Goal: Check status: Check status

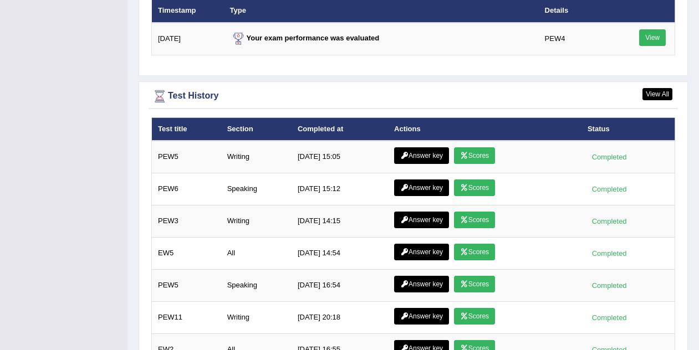
scroll to position [1472, 0]
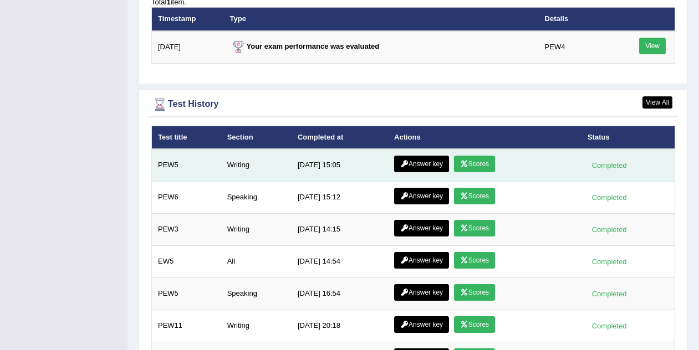
click at [436, 156] on link "Answer key" at bounding box center [421, 164] width 55 height 17
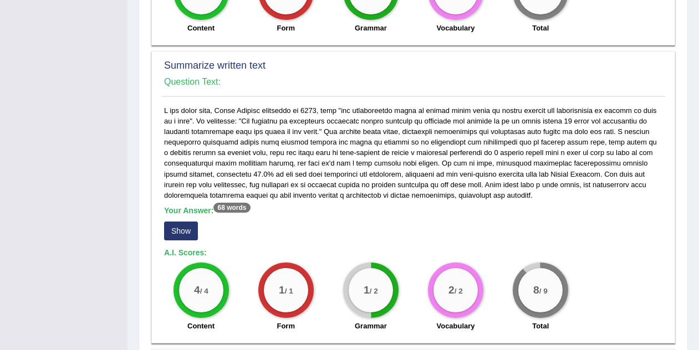
scroll to position [437, 0]
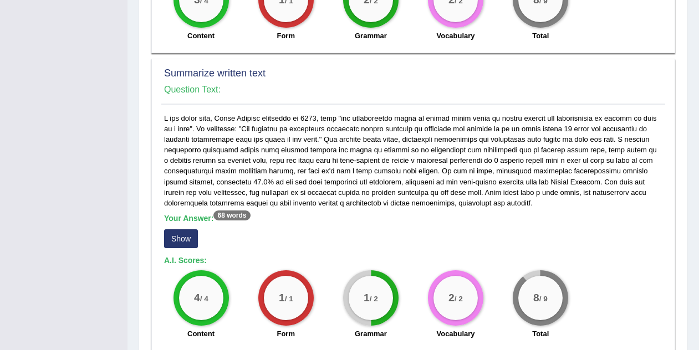
click at [185, 242] on button "Show" at bounding box center [181, 239] width 34 height 19
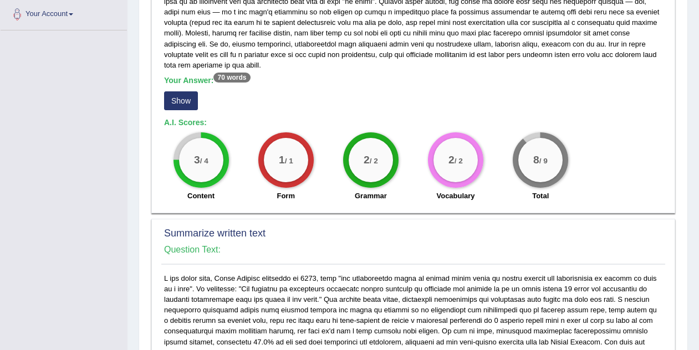
scroll to position [274, 0]
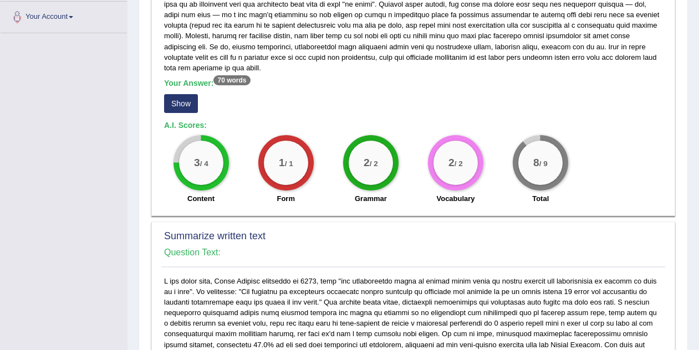
click at [176, 100] on button "Show" at bounding box center [181, 103] width 34 height 19
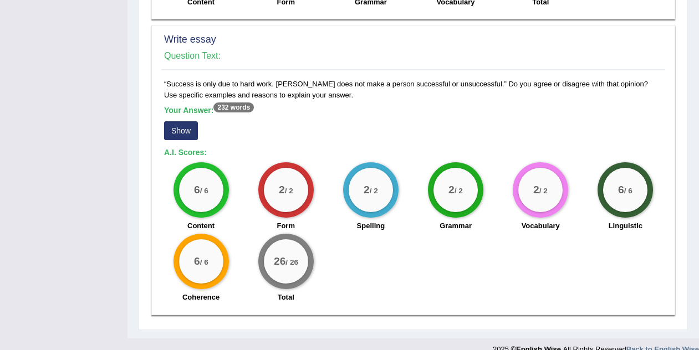
scroll to position [806, 0]
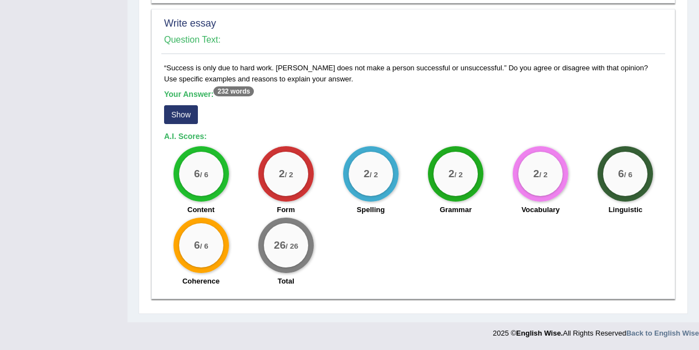
click at [180, 115] on button "Show" at bounding box center [181, 114] width 34 height 19
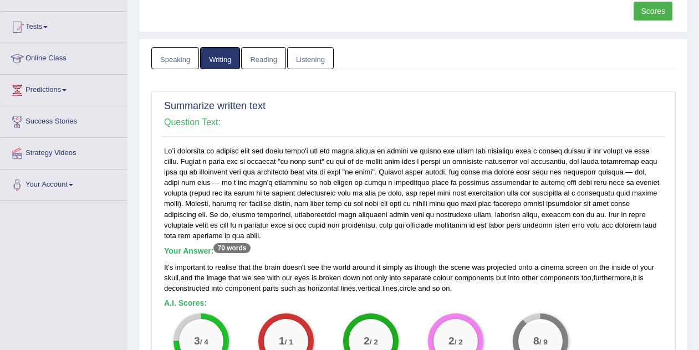
scroll to position [78, 0]
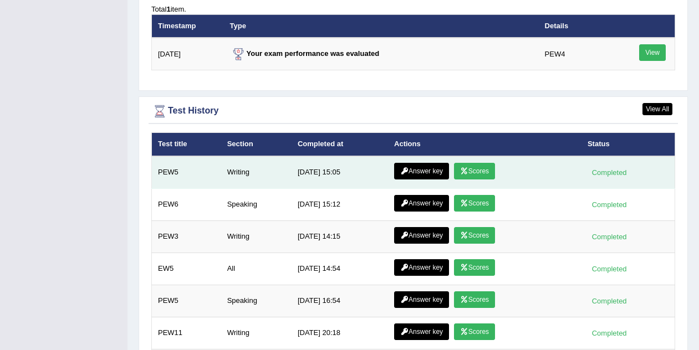
click at [480, 163] on link "Scores" at bounding box center [474, 171] width 41 height 17
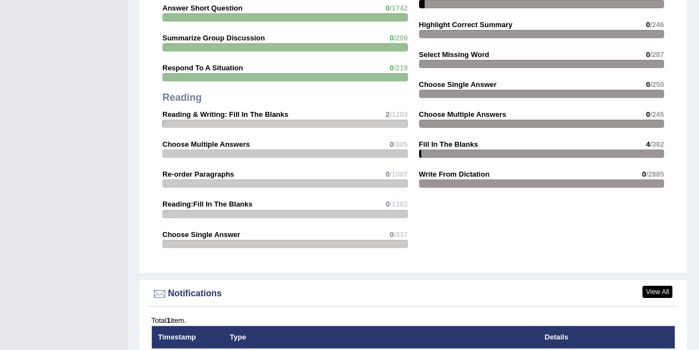
scroll to position [1501, 0]
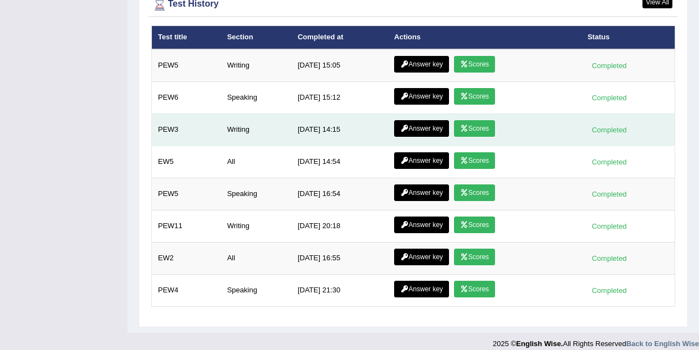
click at [475, 120] on link "Scores" at bounding box center [474, 128] width 41 height 17
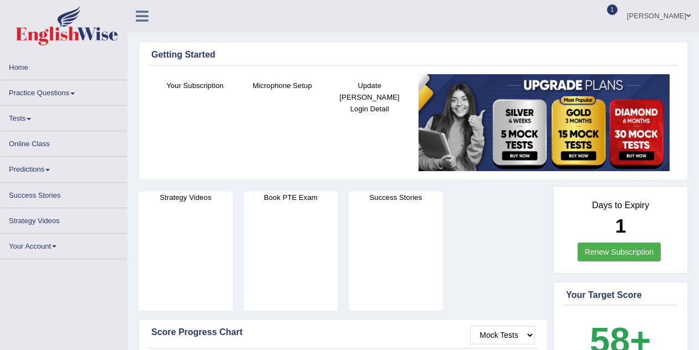
scroll to position [1501, 0]
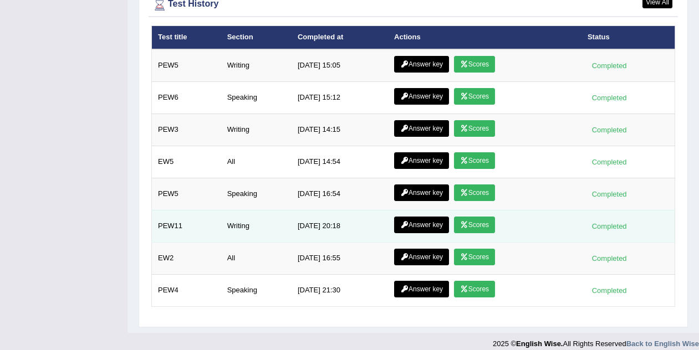
click at [480, 217] on link "Scores" at bounding box center [474, 225] width 41 height 17
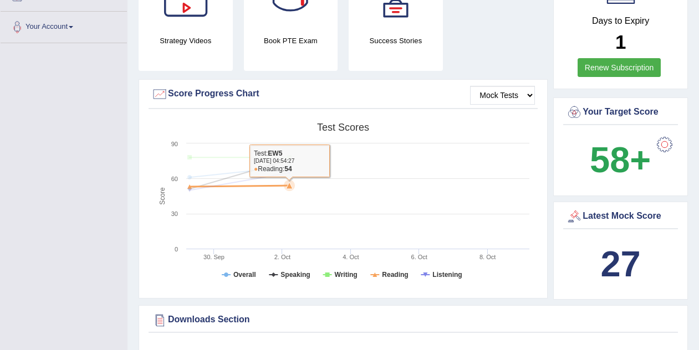
scroll to position [263, 0]
